Goal: Task Accomplishment & Management: Use online tool/utility

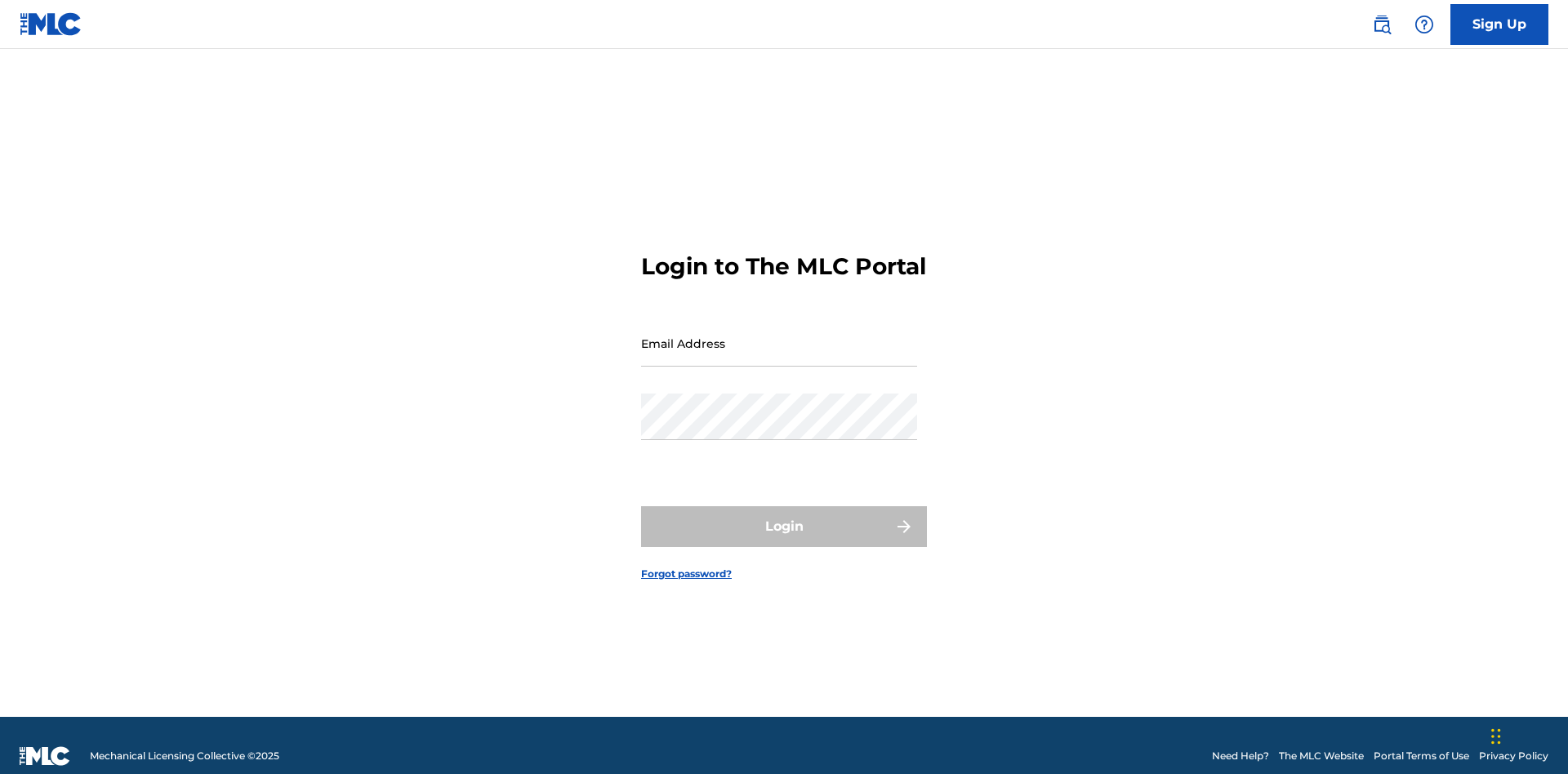
scroll to position [21, 0]
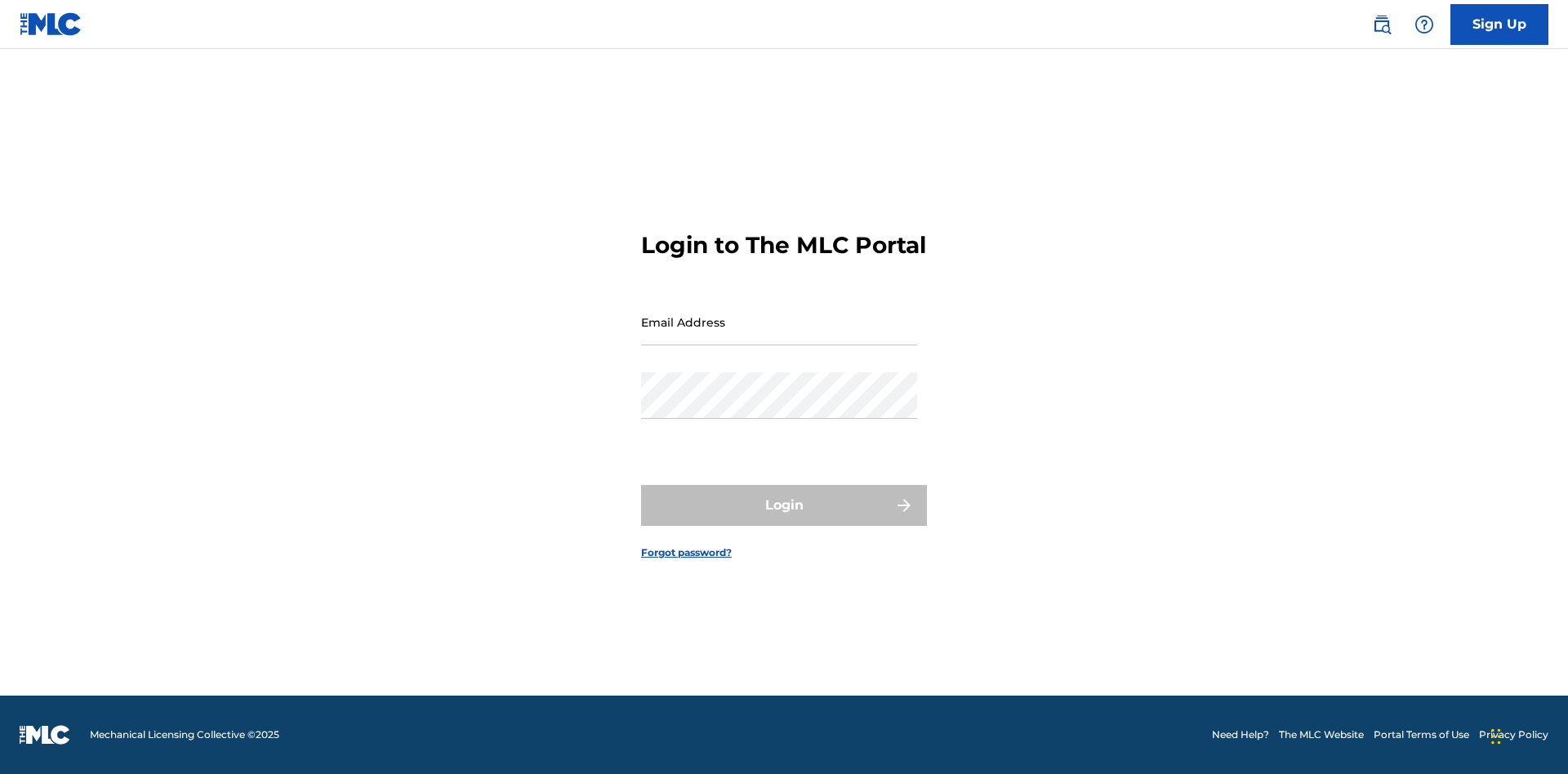
click at [779, 336] on input "Email Address" at bounding box center [779, 322] width 276 height 47
type input "Duke.McTesterson@gmail.com"
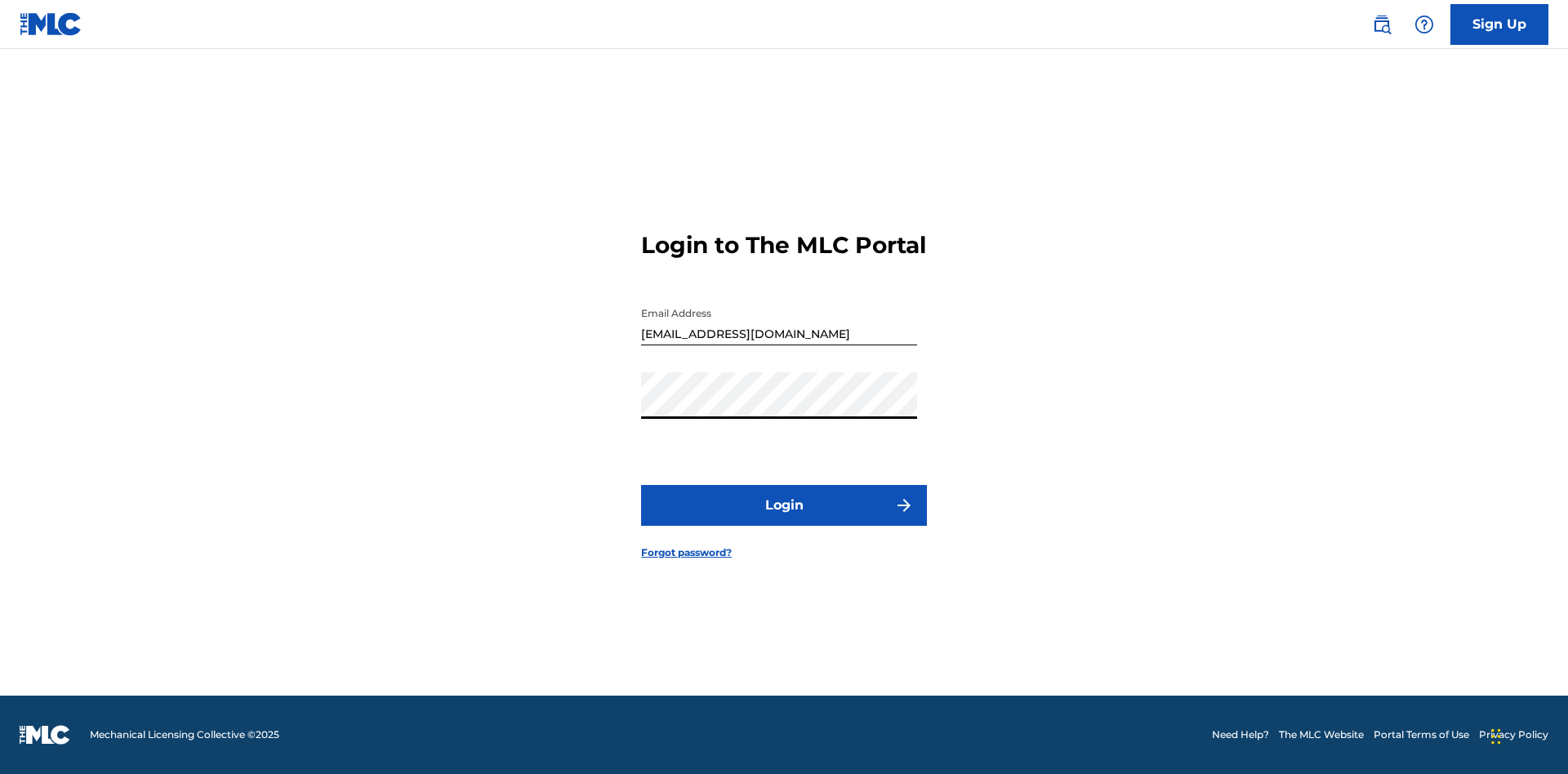
click at [784, 519] on button "Login" at bounding box center [784, 505] width 286 height 41
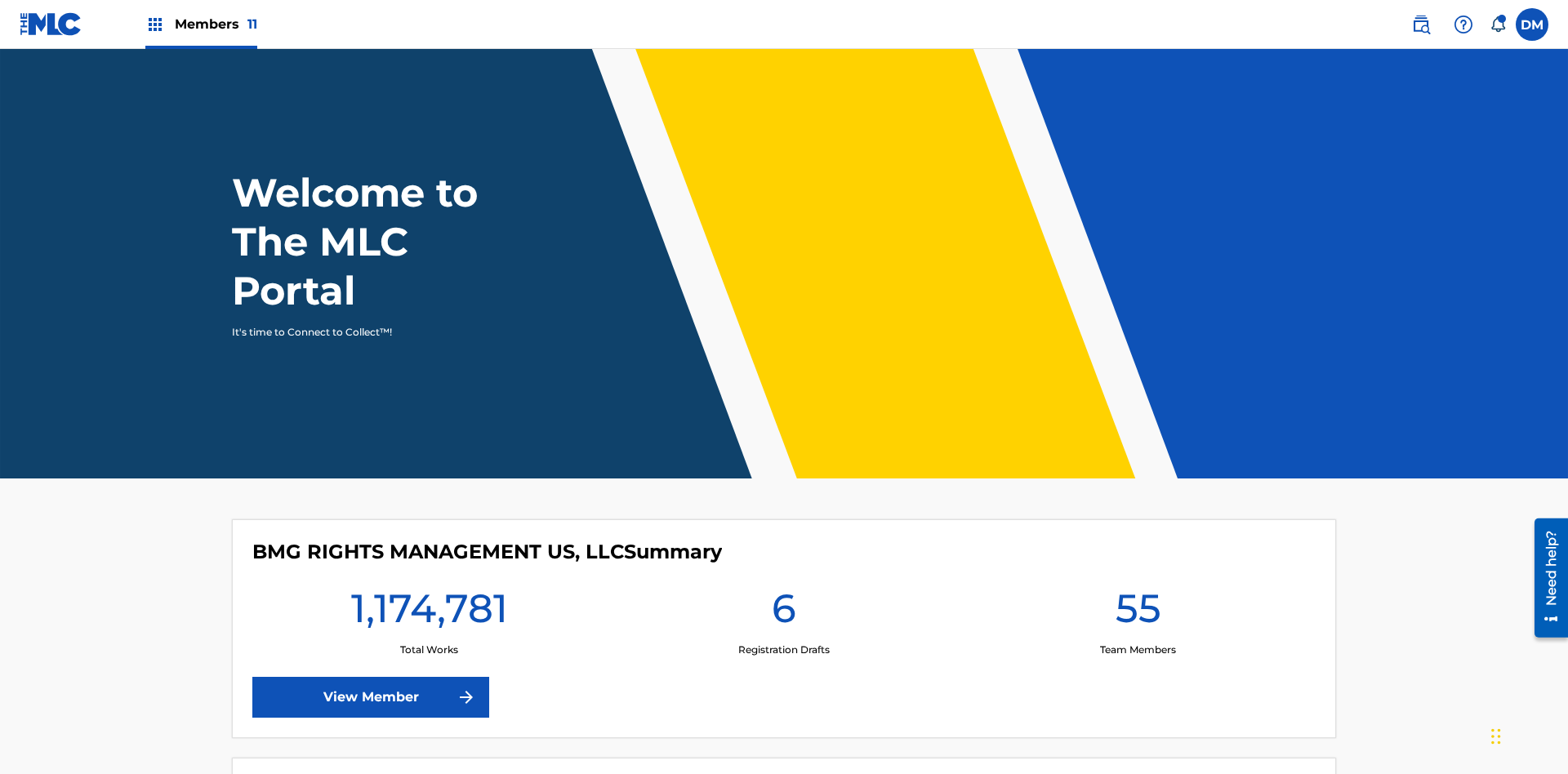
scroll to position [70, 0]
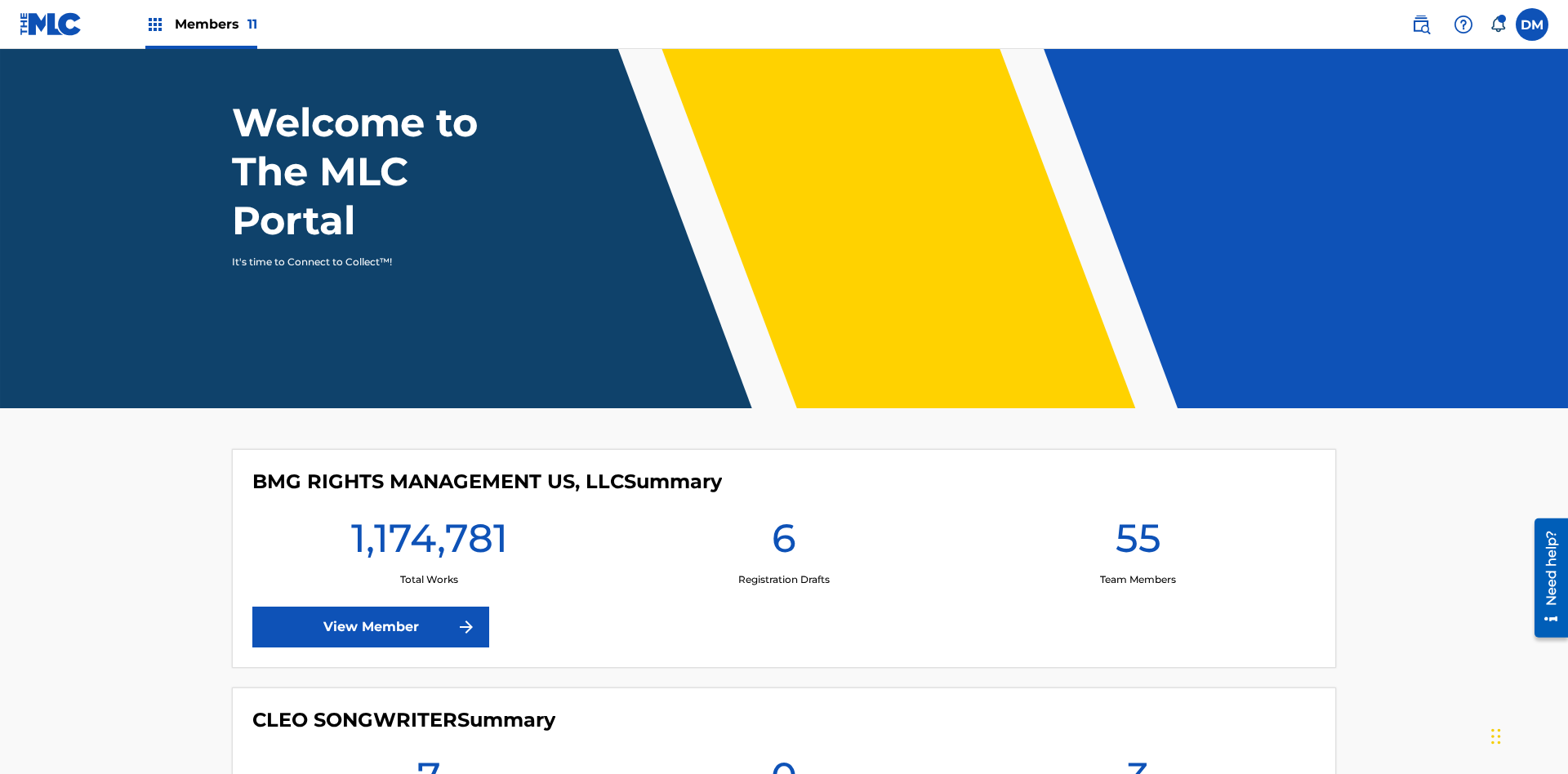
click at [201, 24] on span "Members 11" at bounding box center [215, 24] width 83 height 19
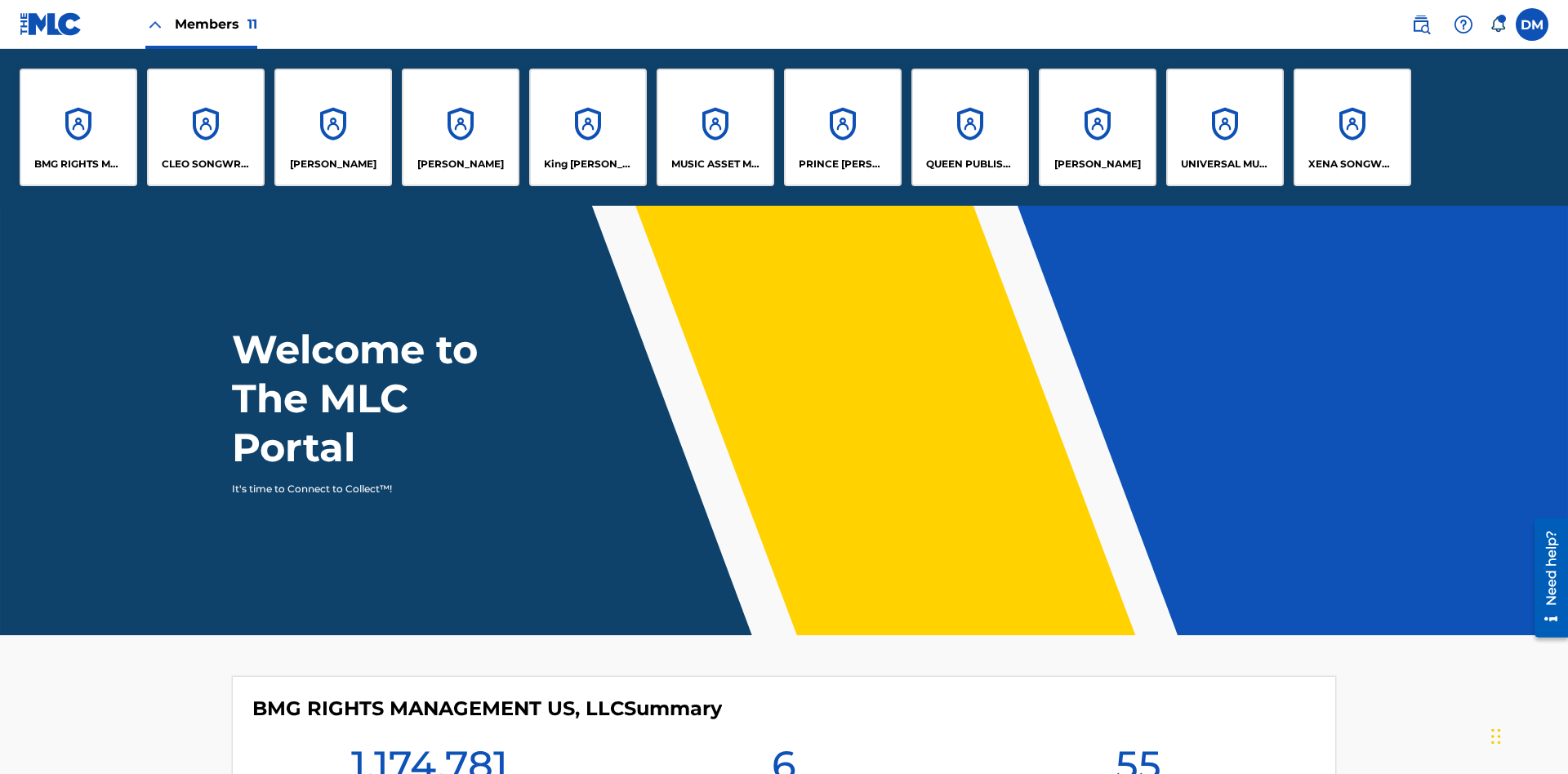
click at [460, 164] on p "EYAMA MCSINGER" at bounding box center [460, 164] width 87 height 15
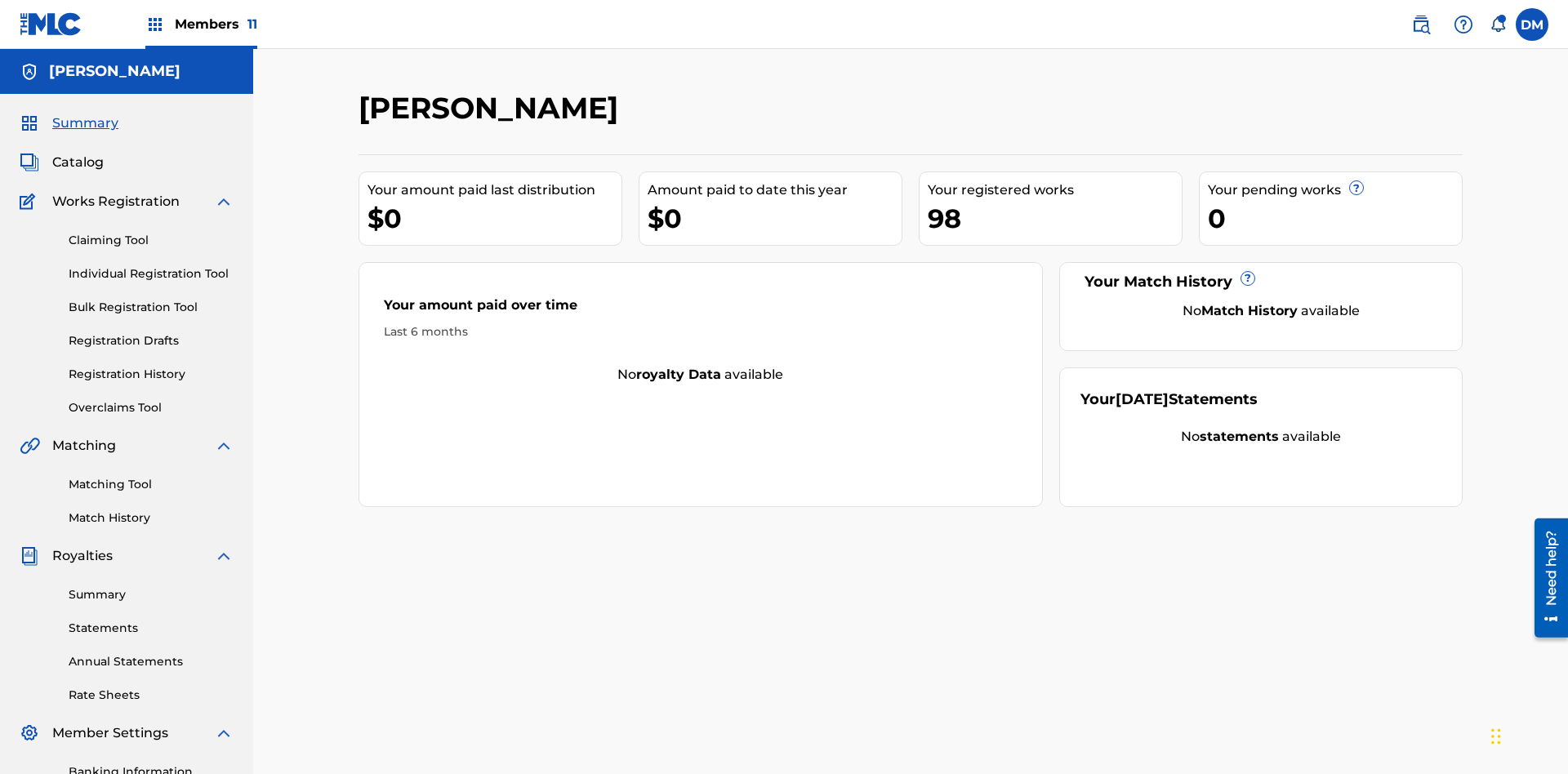
click at [151, 399] on link "Overclaims Tool" at bounding box center [151, 407] width 165 height 17
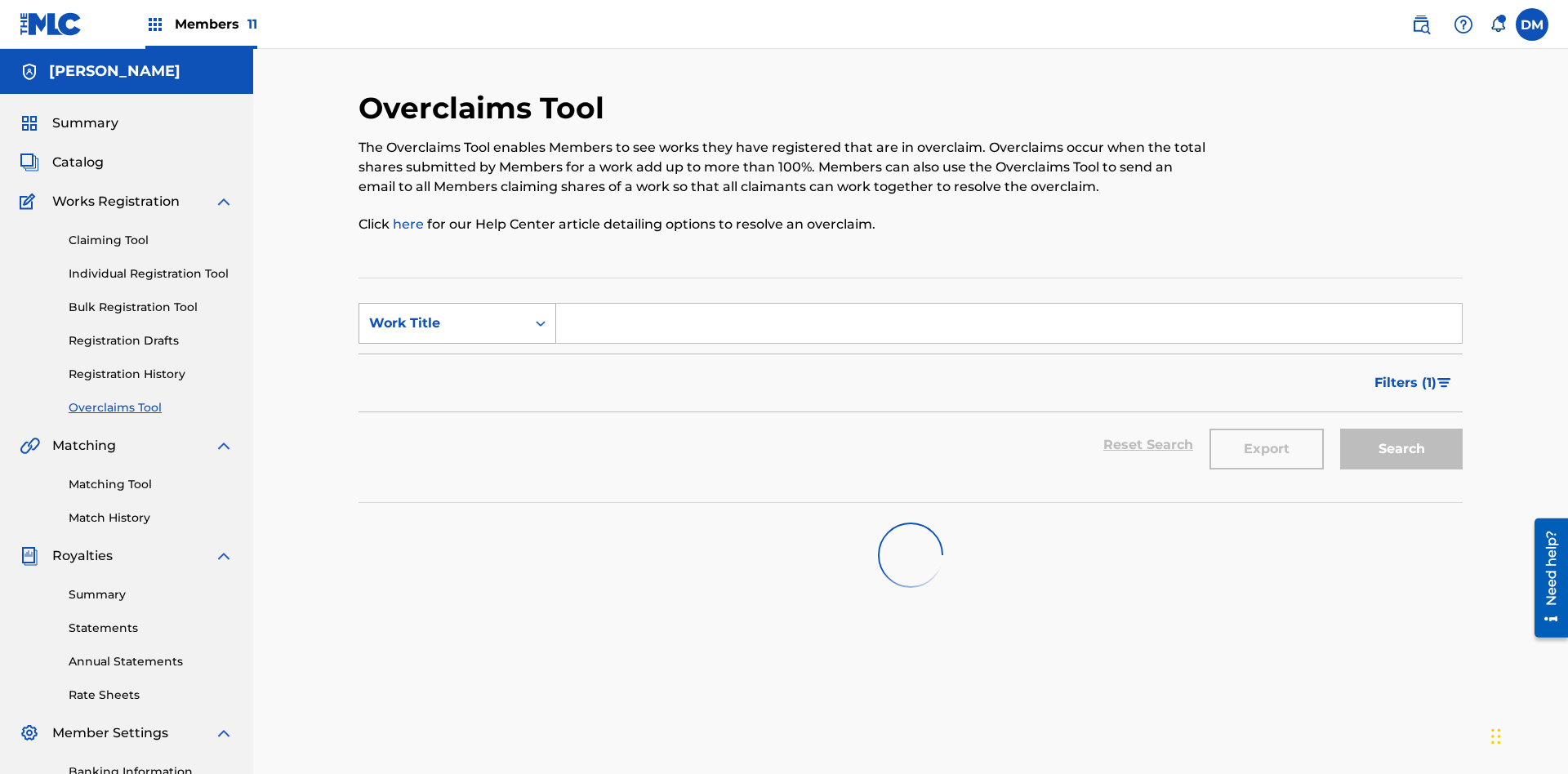
click at [442, 314] on div "Work Title" at bounding box center [442, 324] width 147 height 20
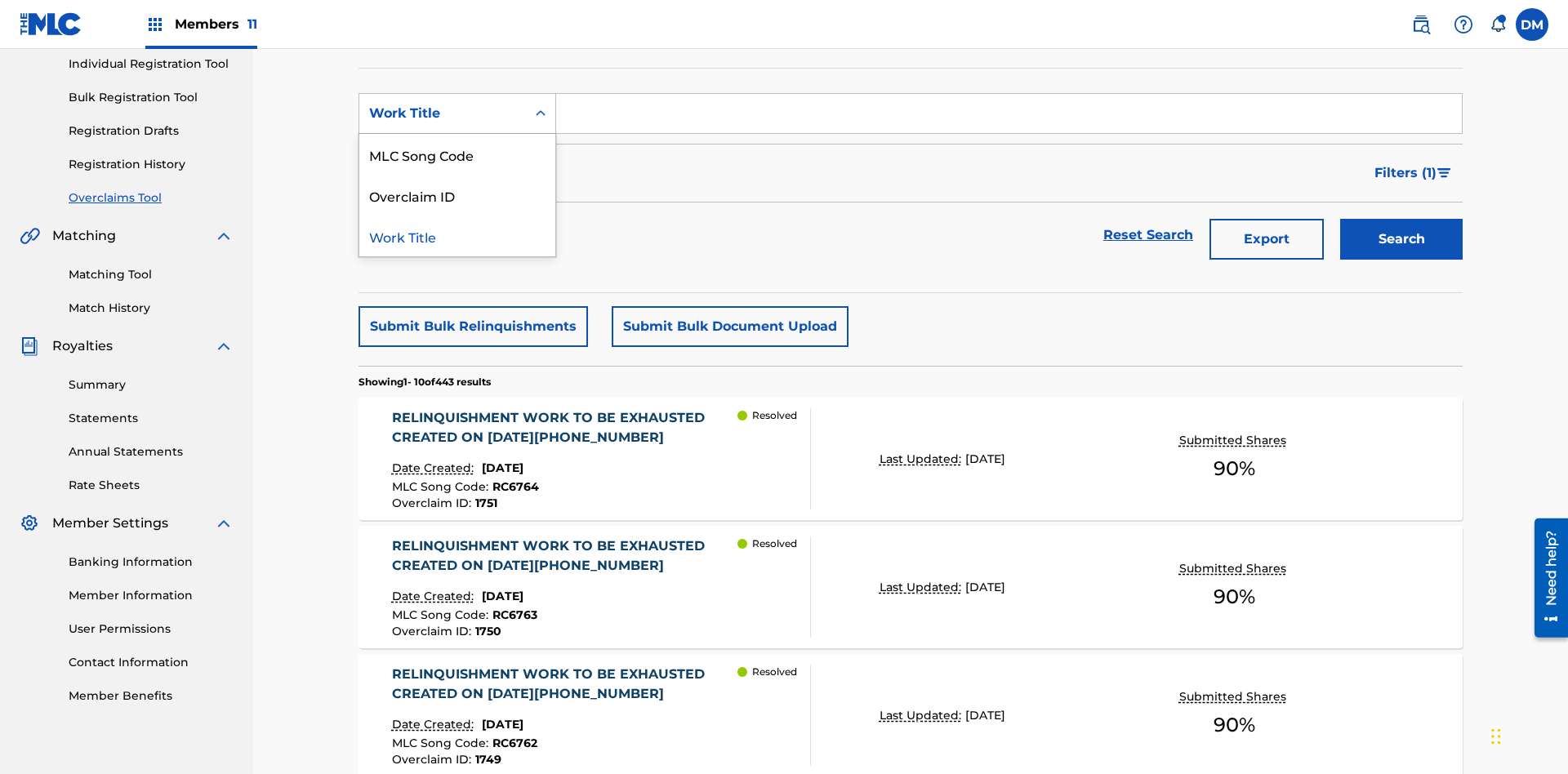
click at [457, 195] on div "Overclaim ID" at bounding box center [457, 195] width 196 height 41
click at [1008, 118] on input "Search Form" at bounding box center [1009, 114] width 906 height 39
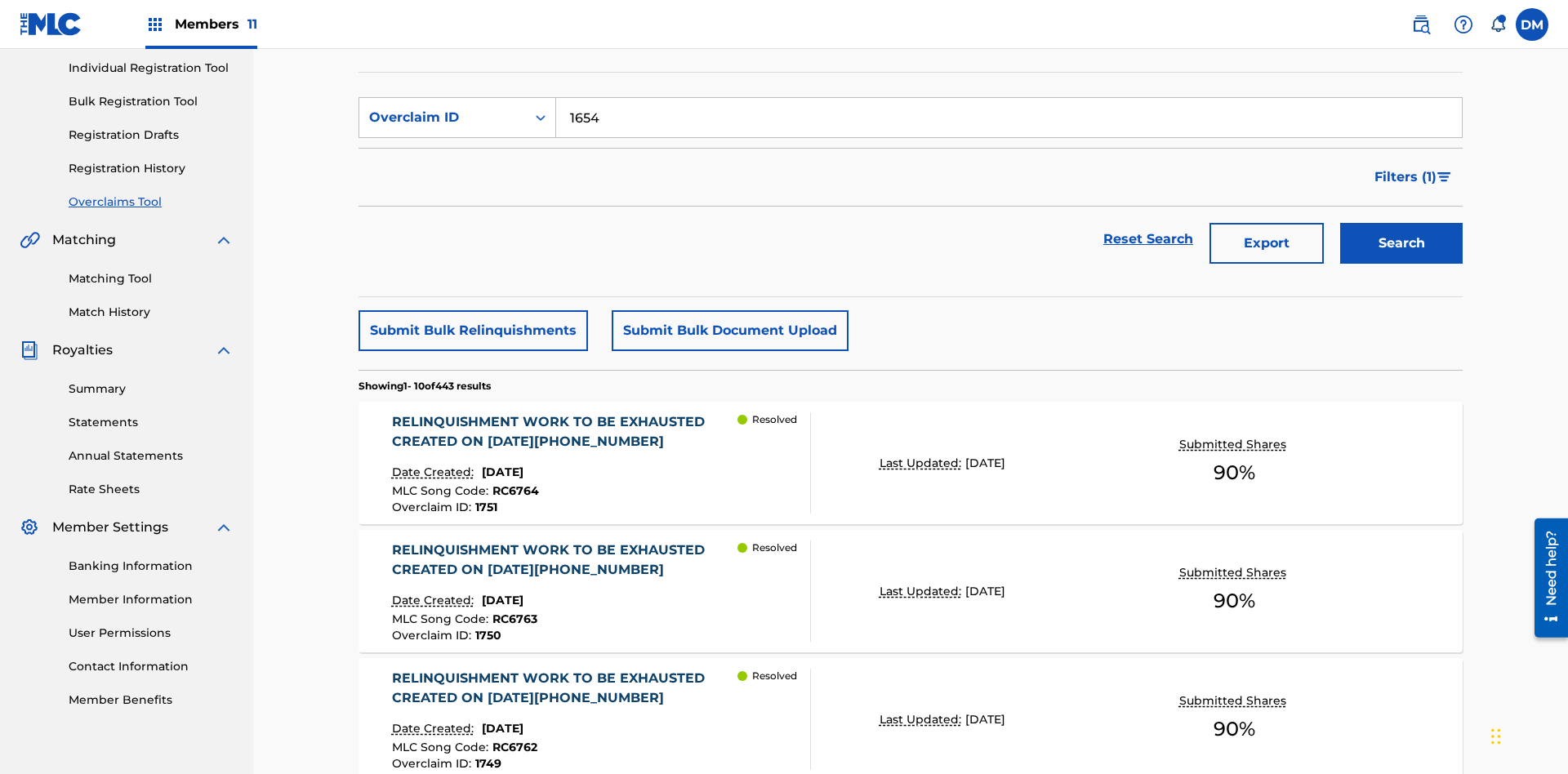
type input "1654"
click at [1402, 223] on button "Search" at bounding box center [1402, 243] width 123 height 41
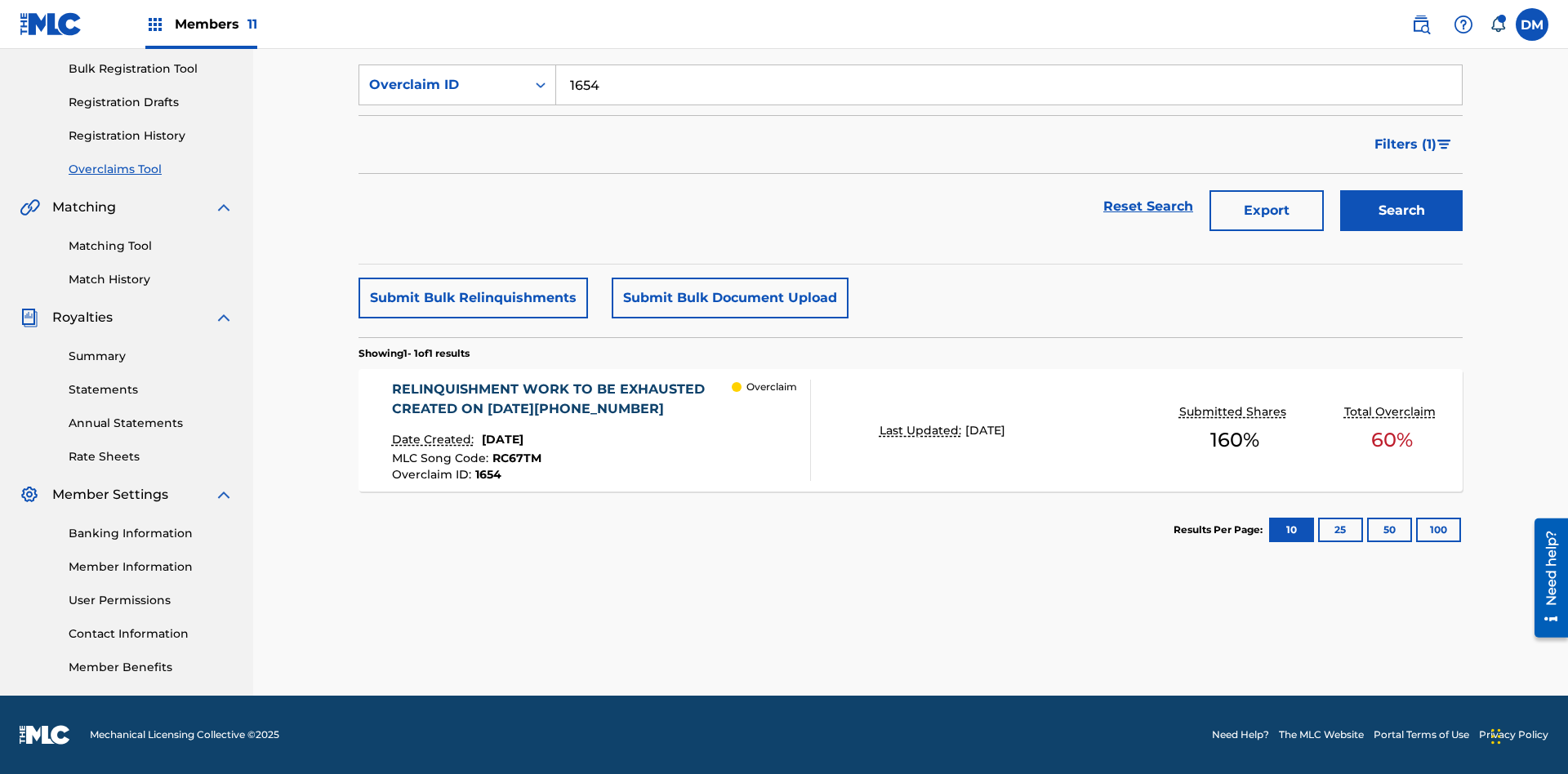
click at [561, 399] on div "RELINQUISHMENT WORK TO BE EXHAUSTED CREATED ON 2025 06 23 #4" at bounding box center [562, 400] width 341 height 39
